Goal: Find specific page/section: Find specific page/section

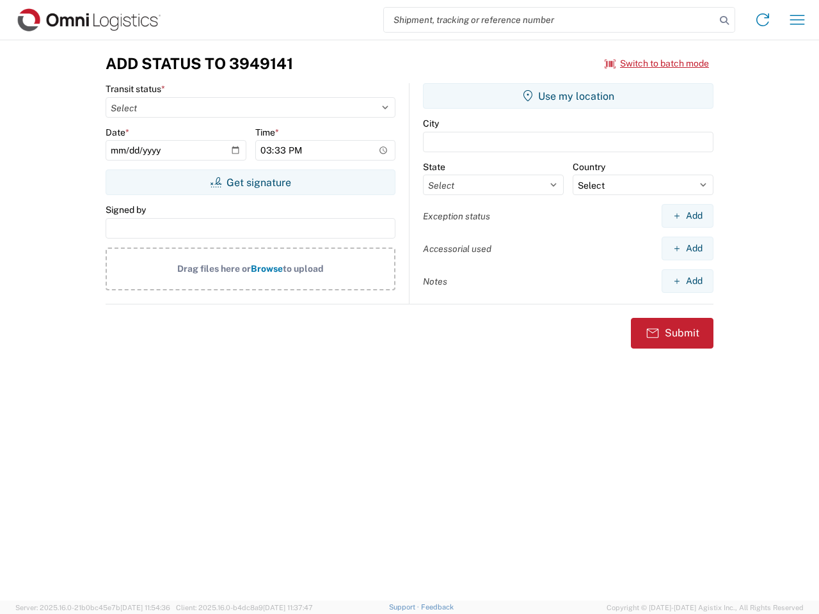
click at [549, 20] on input "search" at bounding box center [549, 20] width 331 height 24
click at [724, 20] on icon at bounding box center [724, 21] width 18 height 18
click at [762, 20] on icon at bounding box center [762, 20] width 20 height 20
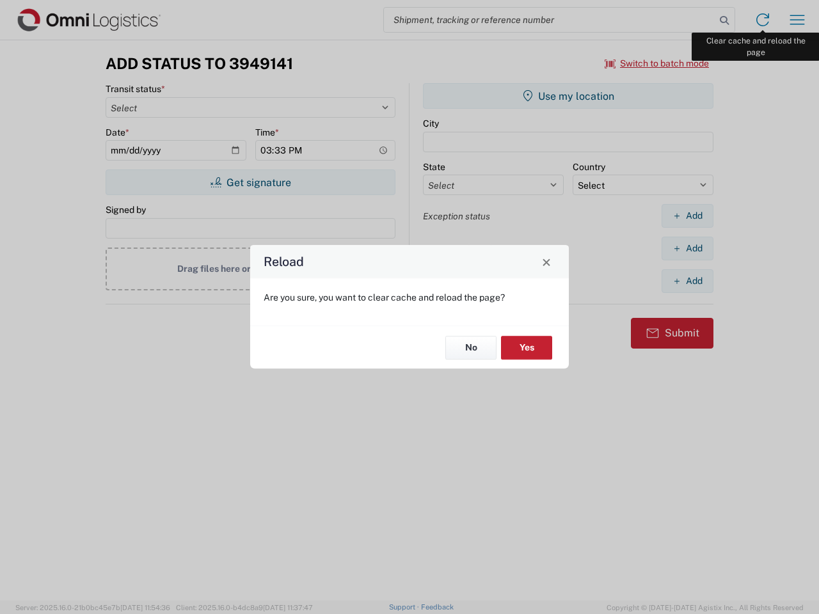
click at [797, 20] on div "Reload Are you sure, you want to clear cache and reload the page? No Yes" at bounding box center [409, 307] width 819 height 614
click at [657, 63] on div "Reload Are you sure, you want to clear cache and reload the page? No Yes" at bounding box center [409, 307] width 819 height 614
click at [250, 182] on div "Reload Are you sure, you want to clear cache and reload the page? No Yes" at bounding box center [409, 307] width 819 height 614
click at [568, 96] on div "Reload Are you sure, you want to clear cache and reload the page? No Yes" at bounding box center [409, 307] width 819 height 614
click at [687, 216] on div "Reload Are you sure, you want to clear cache and reload the page? No Yes" at bounding box center [409, 307] width 819 height 614
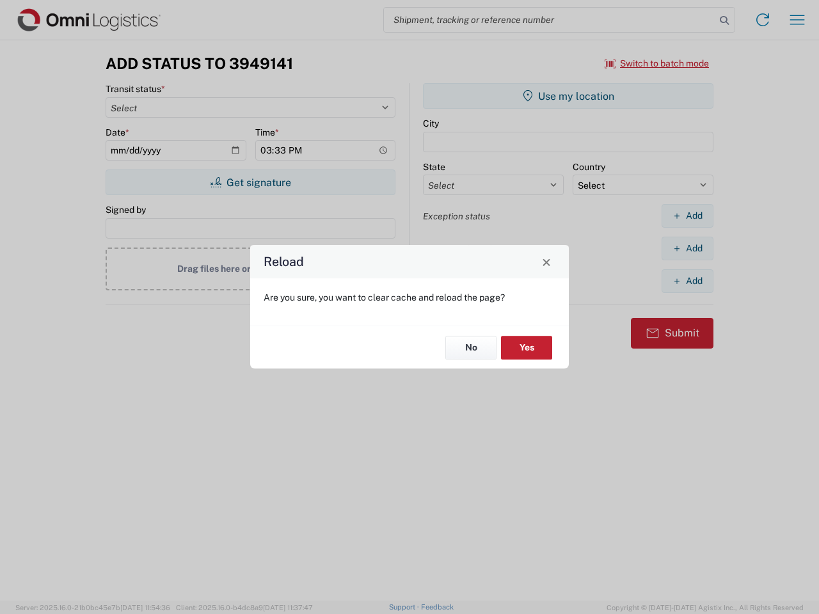
click at [687, 248] on div "Reload Are you sure, you want to clear cache and reload the page? No Yes" at bounding box center [409, 307] width 819 height 614
click at [687, 281] on div "Reload Are you sure, you want to clear cache and reload the page? No Yes" at bounding box center [409, 307] width 819 height 614
